Goal: Information Seeking & Learning: Find contact information

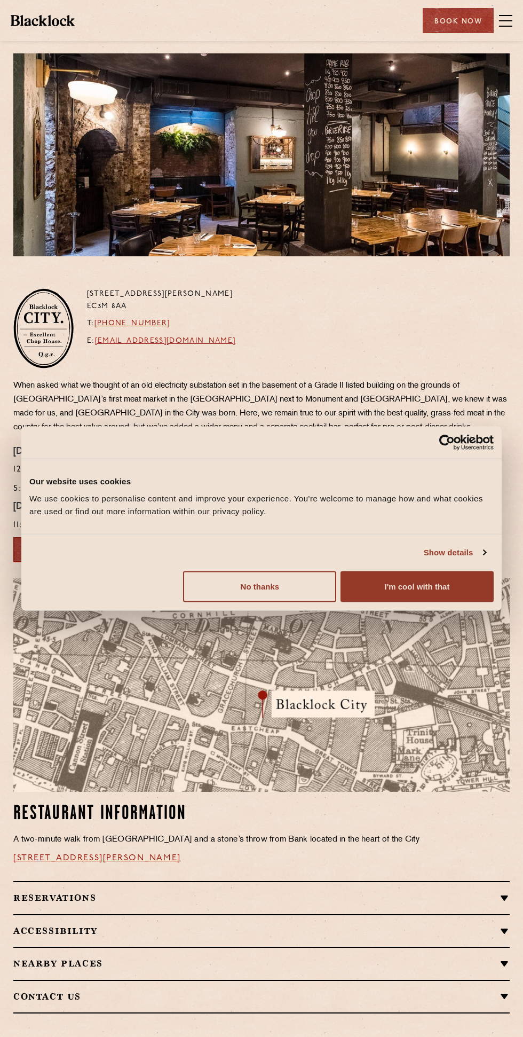
click at [506, 15] on span at bounding box center [505, 15] width 13 height 1
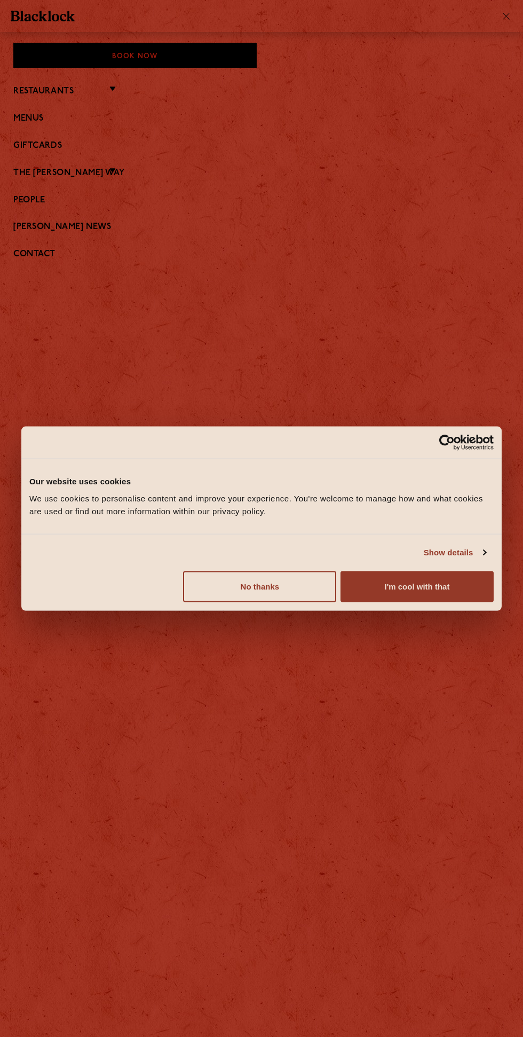
click at [419, 586] on button "I'm cool with that" at bounding box center [417, 586] width 153 height 31
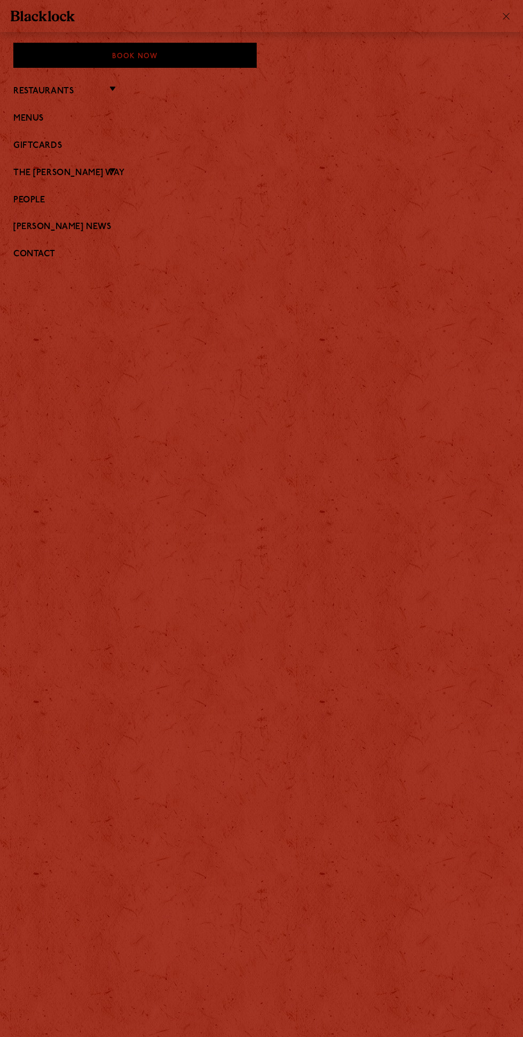
click at [25, 257] on link "Contact" at bounding box center [261, 254] width 497 height 10
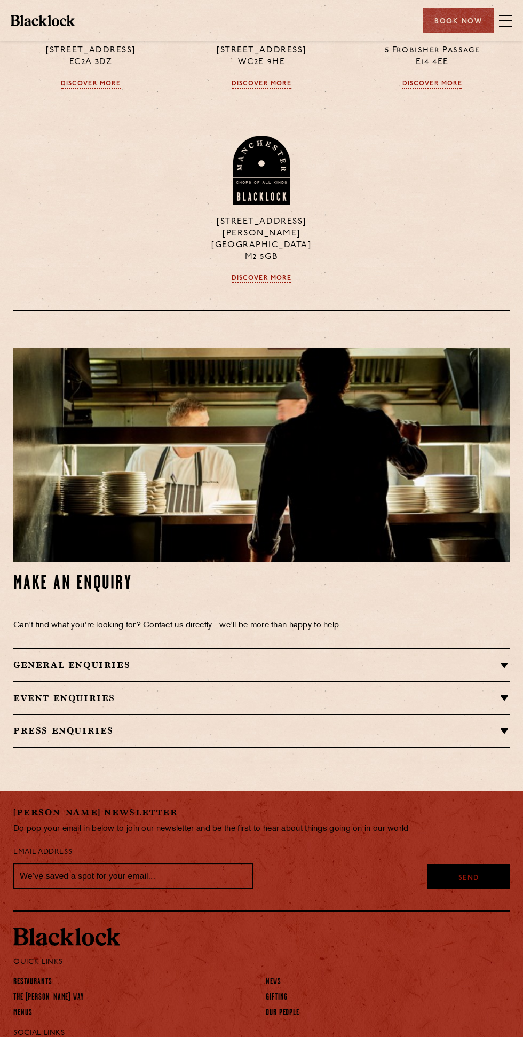
scroll to position [859, 0]
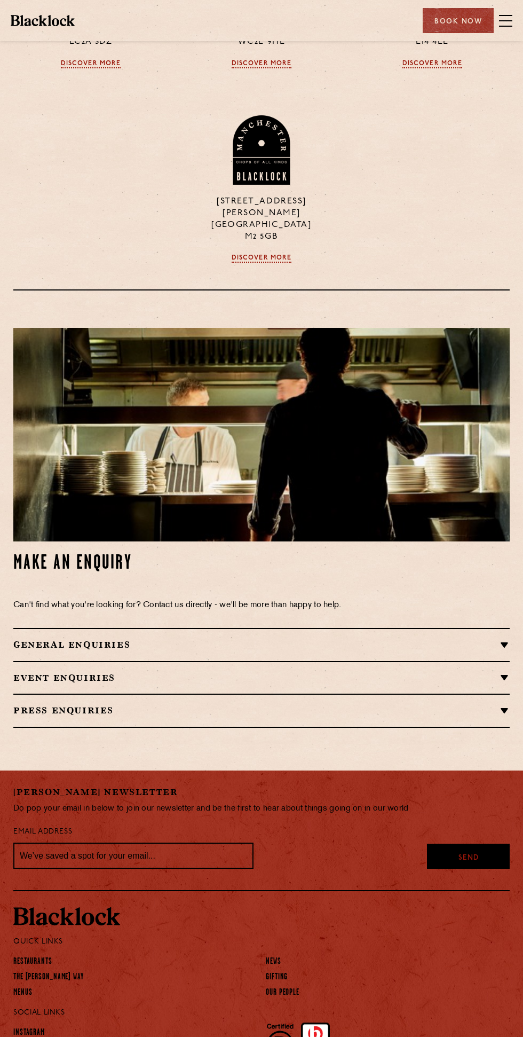
click at [211, 628] on div "General Enquiries [EMAIL_ADDRESS][DOMAIN_NAME]" at bounding box center [261, 644] width 497 height 33
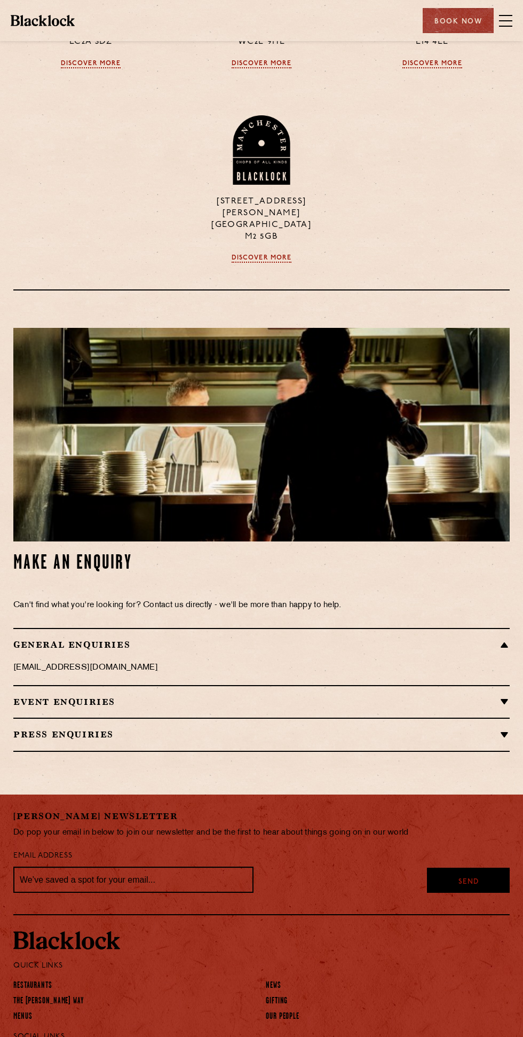
click at [202, 685] on div "Event Enquiries [EMAIL_ADDRESS][DOMAIN_NAME]" at bounding box center [261, 701] width 497 height 33
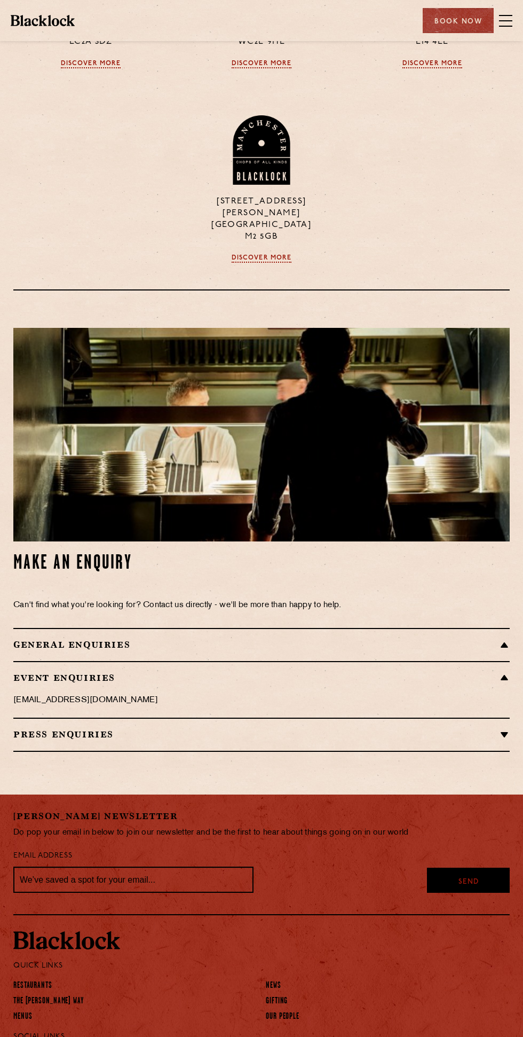
click at [190, 628] on div "General Enquiries [EMAIL_ADDRESS][DOMAIN_NAME]" at bounding box center [261, 644] width 497 height 33
click at [224, 628] on div "General Enquiries [EMAIL_ADDRESS][DOMAIN_NAME]" at bounding box center [261, 644] width 497 height 33
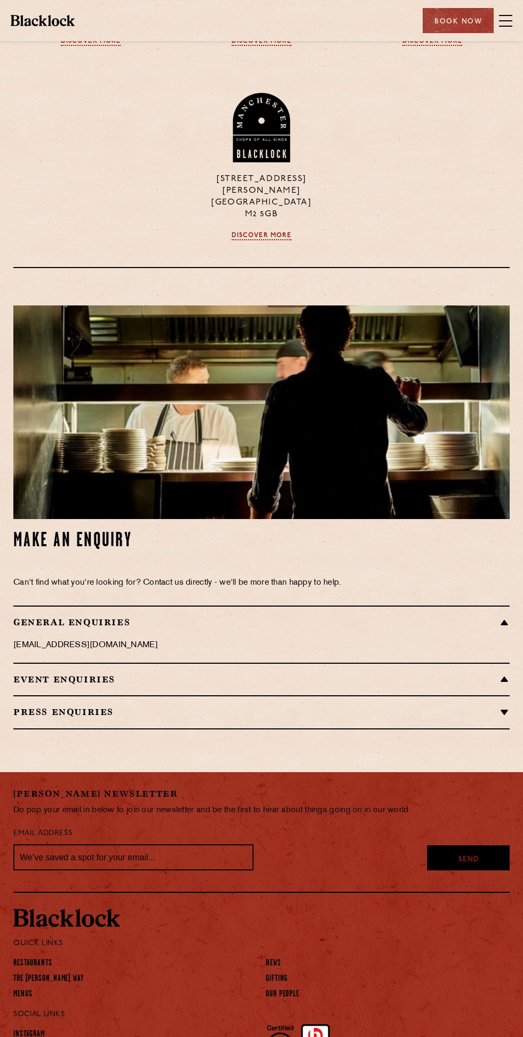
scroll to position [883, 0]
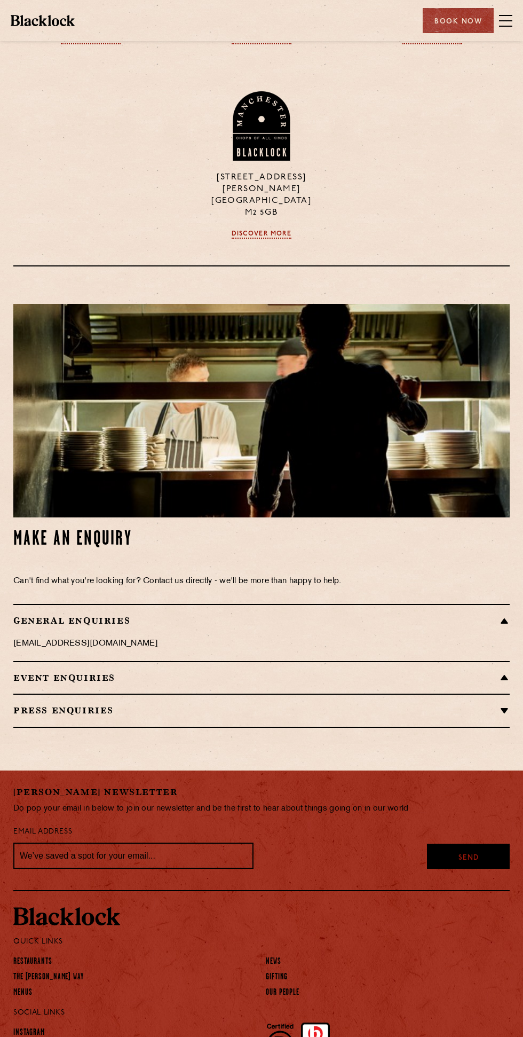
click at [194, 706] on h2 "Press Enquiries" at bounding box center [261, 711] width 497 height 10
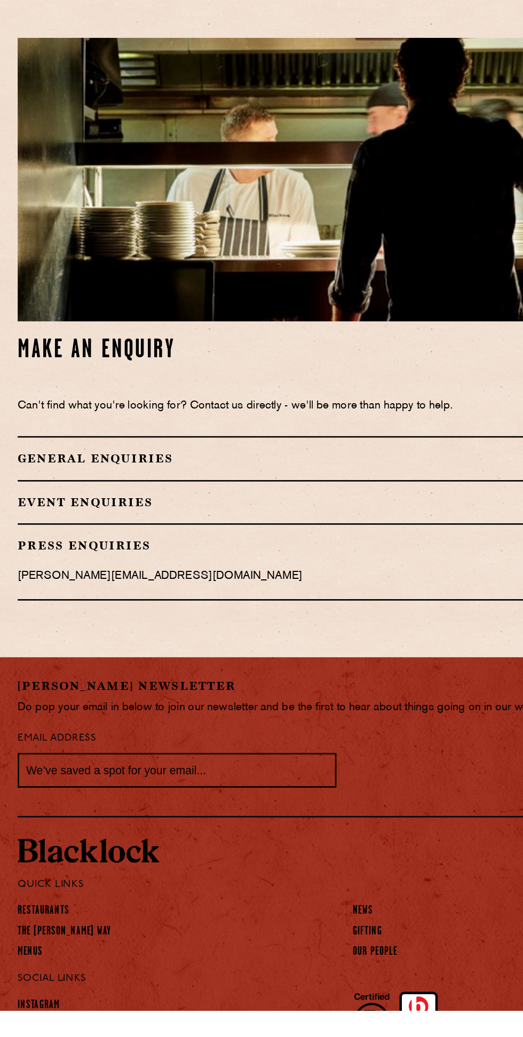
click at [106, 616] on h2 "General Enquiries" at bounding box center [261, 621] width 497 height 10
click at [82, 612] on div "General Enquiries [EMAIL_ADDRESS][DOMAIN_NAME]" at bounding box center [261, 620] width 497 height 33
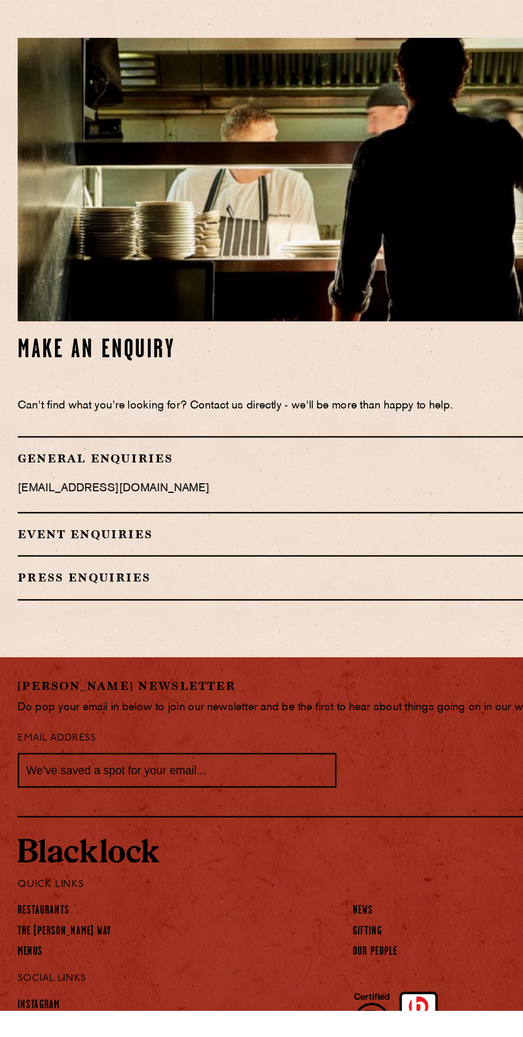
click at [68, 629] on div "General Enquiries [EMAIL_ADDRESS][DOMAIN_NAME]" at bounding box center [261, 632] width 497 height 57
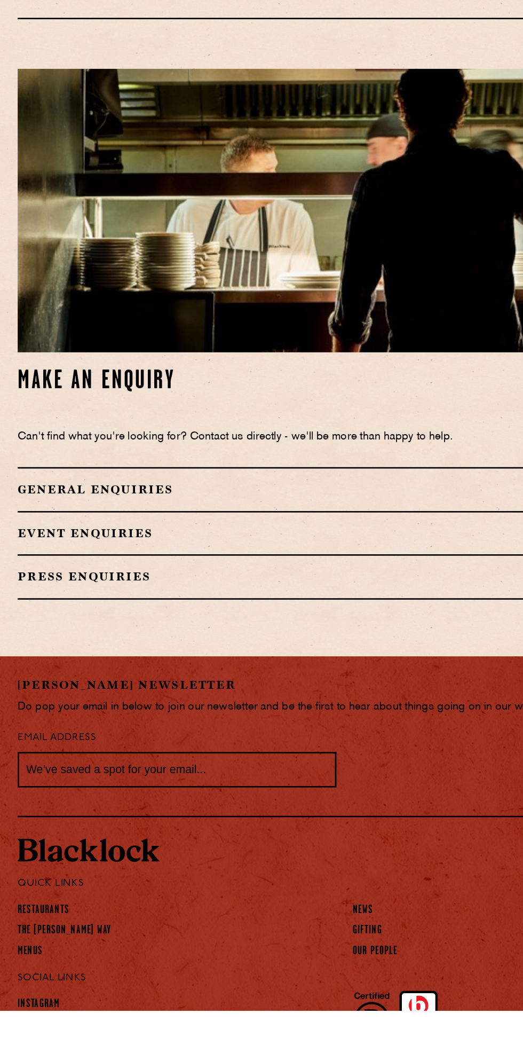
scroll to position [859, 0]
click at [97, 661] on div "Event Enquiries [EMAIL_ADDRESS][DOMAIN_NAME]" at bounding box center [261, 677] width 497 height 33
click at [67, 640] on h2 "General Enquiries" at bounding box center [261, 645] width 497 height 10
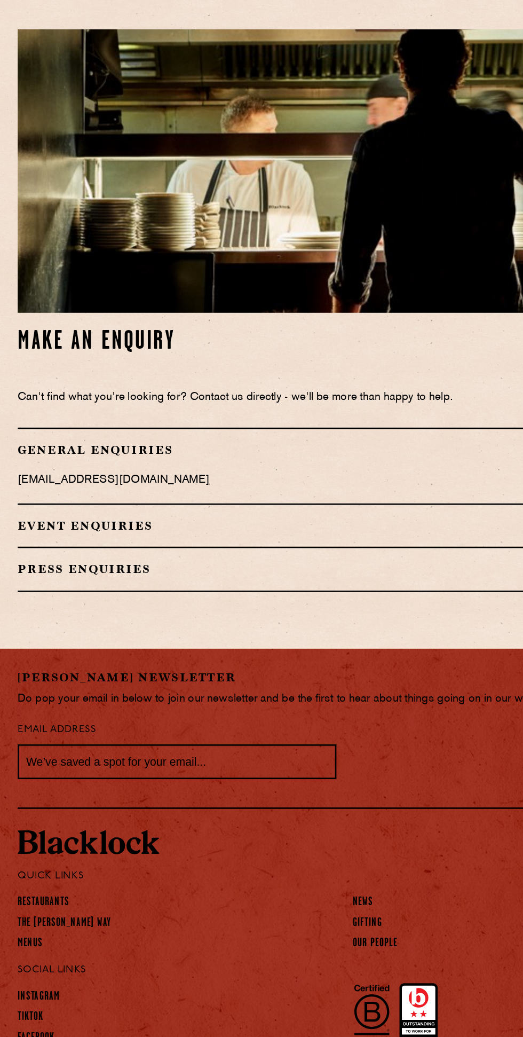
scroll to position [909, 0]
